Goal: Check status: Check status

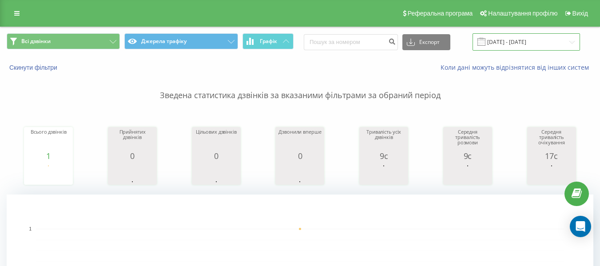
click at [558, 41] on input "[DATE] - [DATE]" at bounding box center [525, 41] width 107 height 17
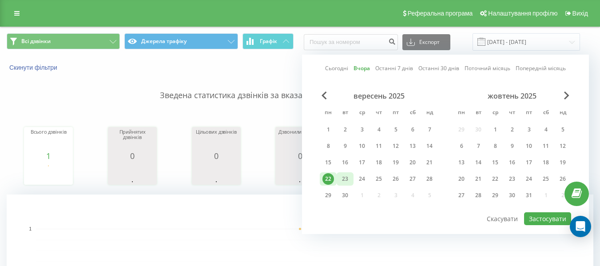
click at [344, 179] on div "23" at bounding box center [345, 179] width 12 height 12
click at [541, 221] on button "Застосувати" at bounding box center [547, 218] width 47 height 13
type input "[DATE] - [DATE]"
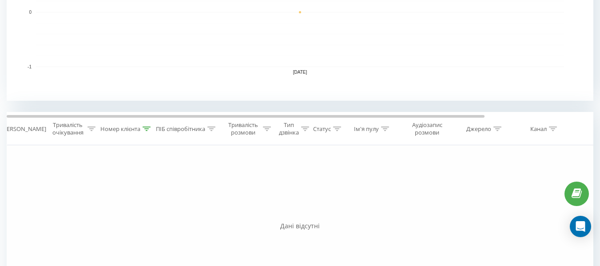
scroll to position [270, 0]
click at [145, 129] on icon at bounding box center [146, 129] width 8 height 4
drag, startPoint x: 131, startPoint y: 194, endPoint x: 17, endPoint y: 186, distance: 114.4
click at [17, 186] on div "Фільтрувати за умовою Дорівнює Скасувати OK Фільтрувати за умовою Містить 48692…" at bounding box center [300, 246] width 586 height 200
paste input "78 150 55 17"
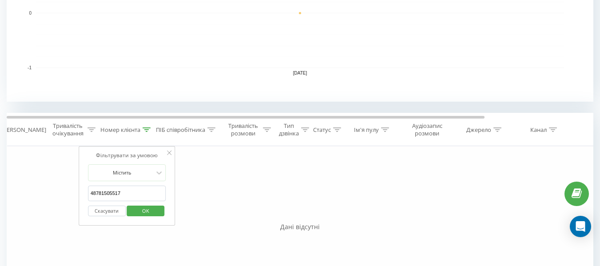
type input "48781505517"
click at [152, 214] on span "OK" at bounding box center [145, 211] width 25 height 14
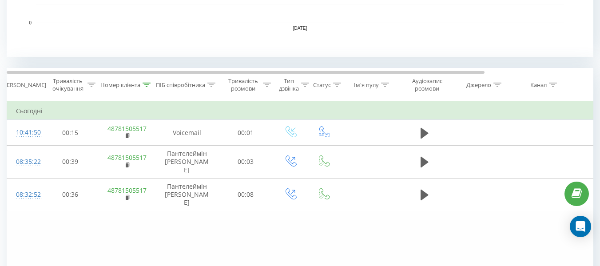
scroll to position [312, 0]
